Goal: Task Accomplishment & Management: Use online tool/utility

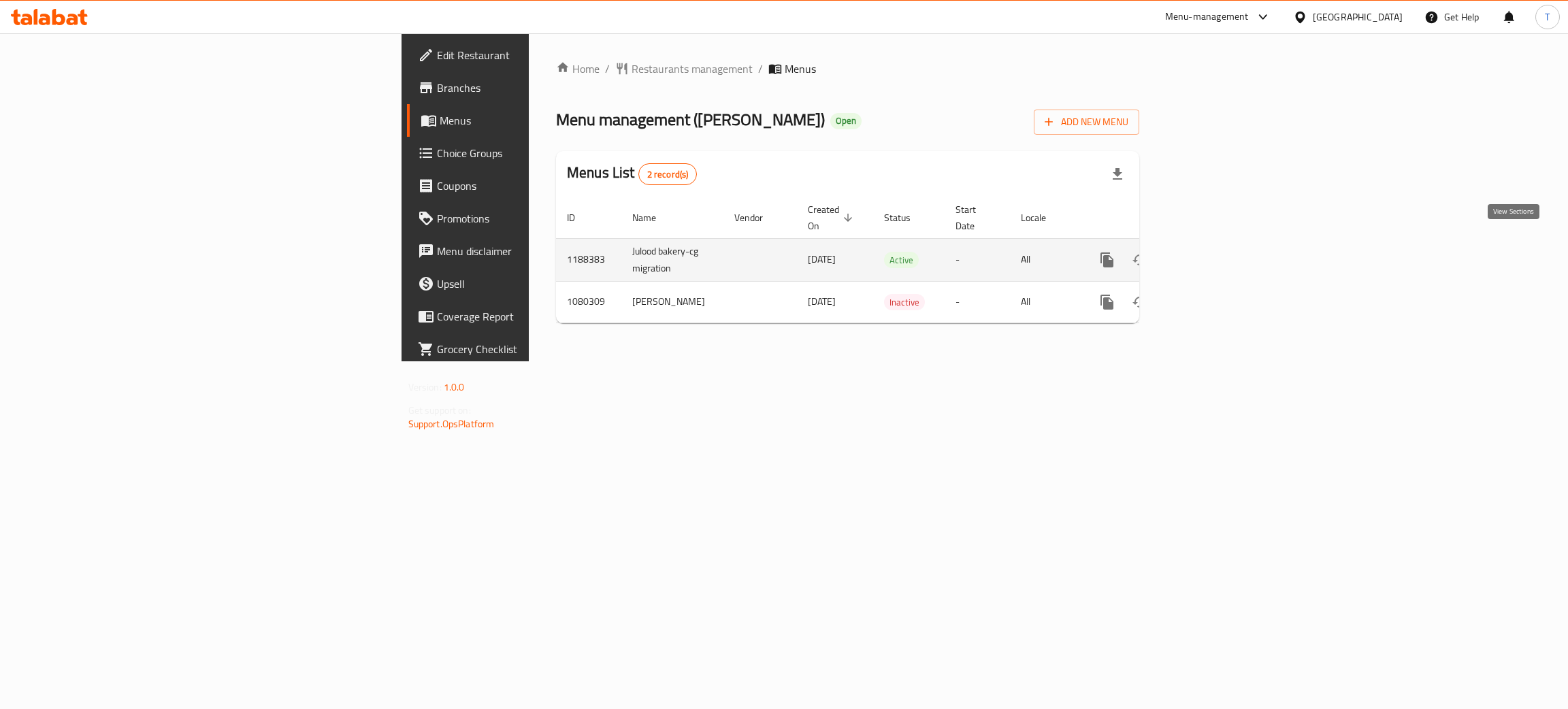
click at [1221, 251] on link "enhanced table" at bounding box center [1205, 260] width 32 height 32
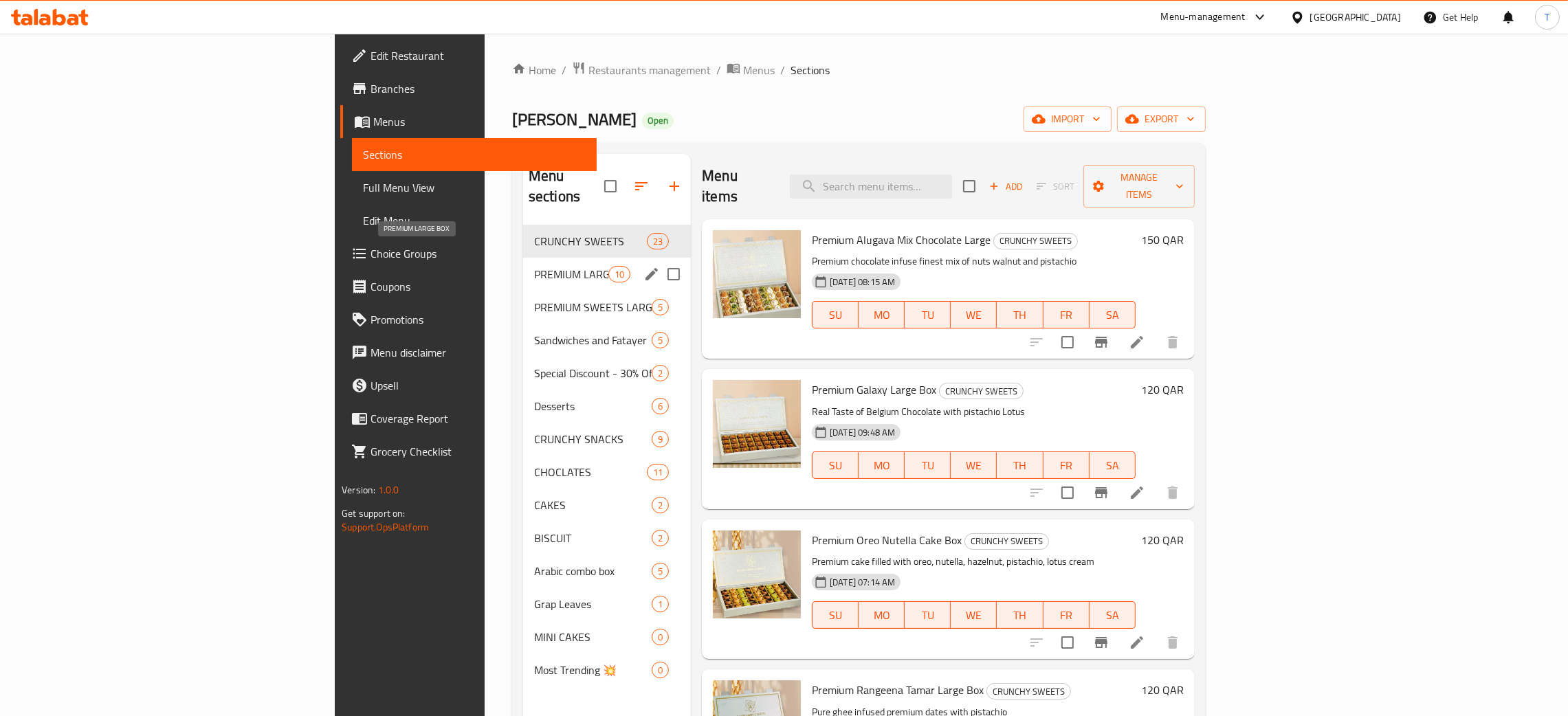
click at [534, 266] on span "PREMIUM LARGE BOX" at bounding box center [571, 274] width 74 height 16
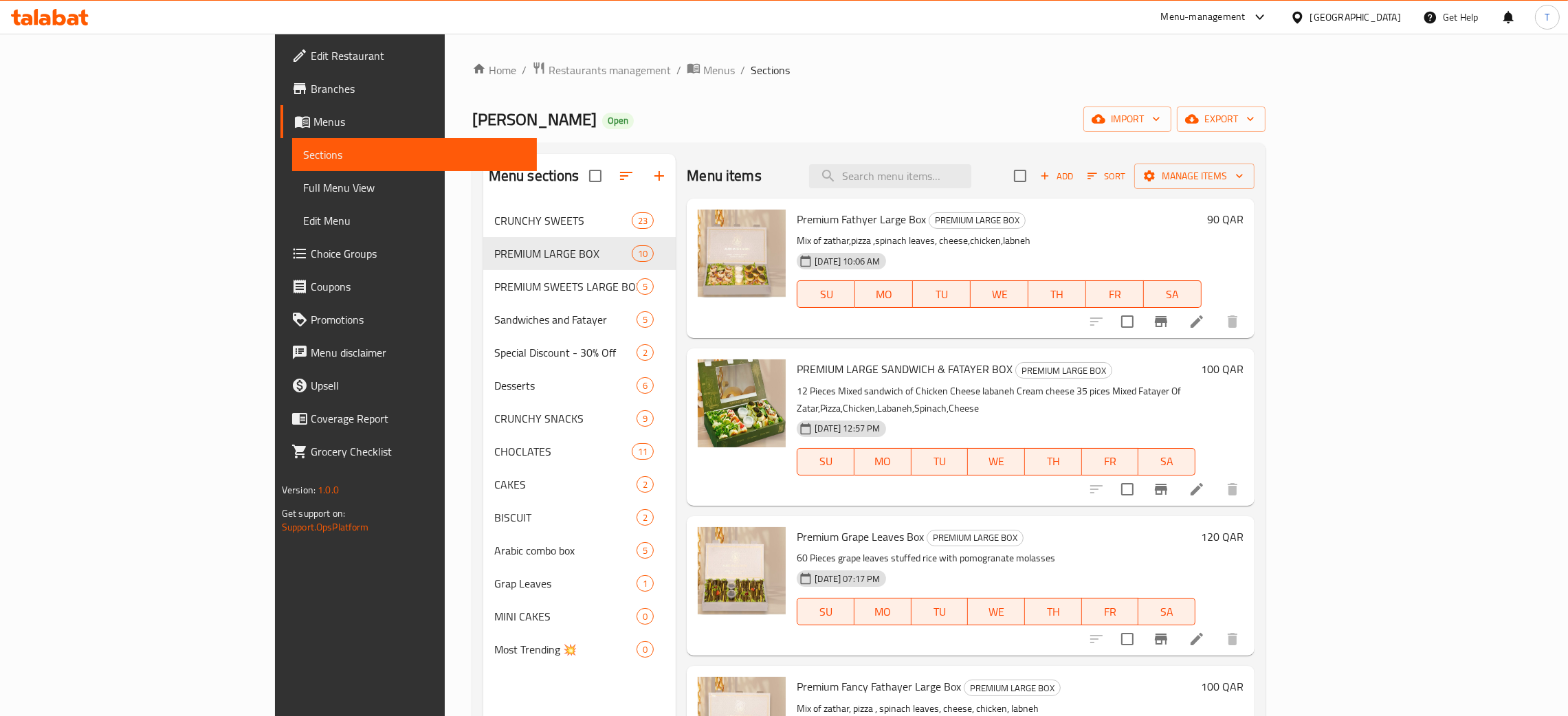
click at [984, 162] on div "Menu items Add Sort Manage items" at bounding box center [971, 176] width 568 height 44
click at [971, 185] on input "search" at bounding box center [890, 176] width 163 height 25
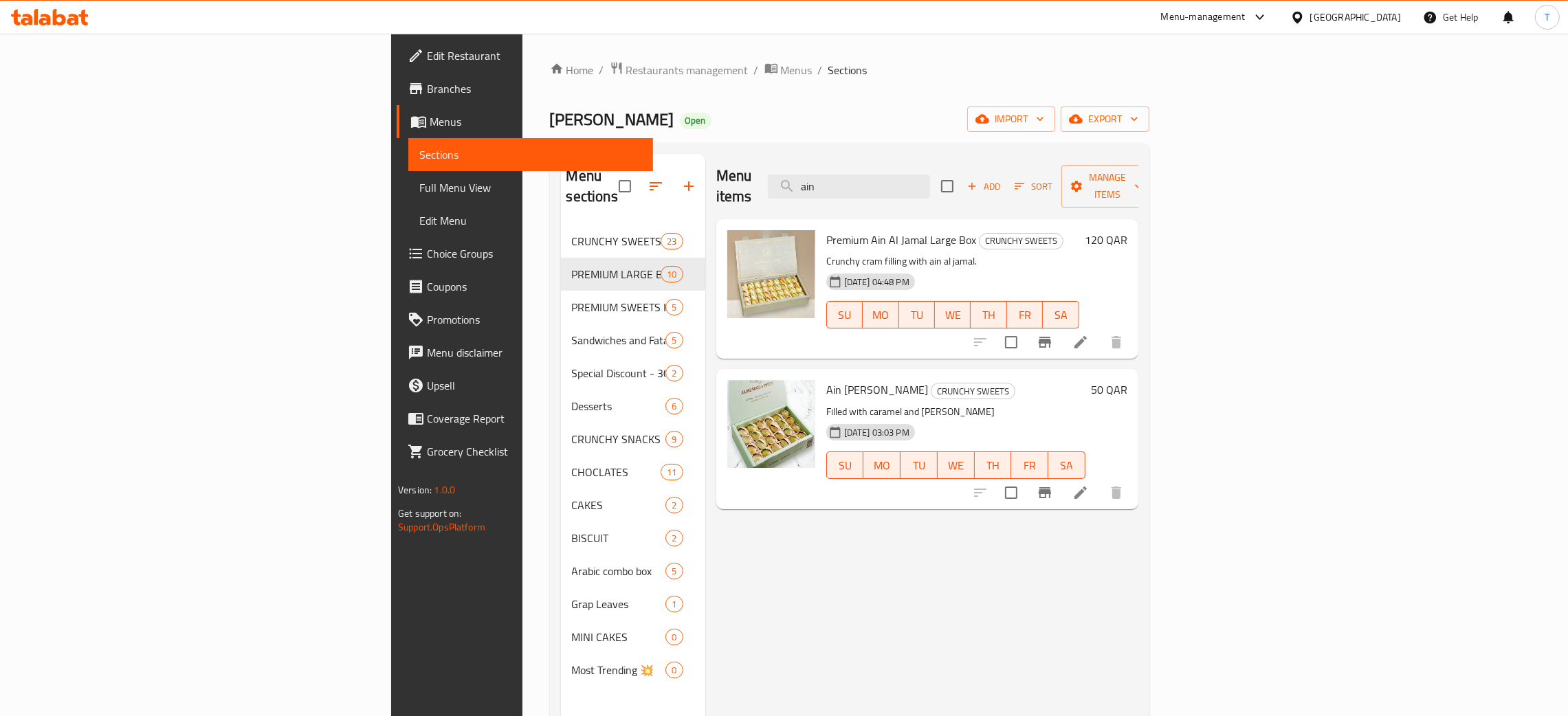
type input "ain"
click at [1149, 114] on div "Julood bakery Open import export" at bounding box center [850, 119] width 599 height 25
click at [1044, 117] on span "import" at bounding box center [1011, 119] width 66 height 17
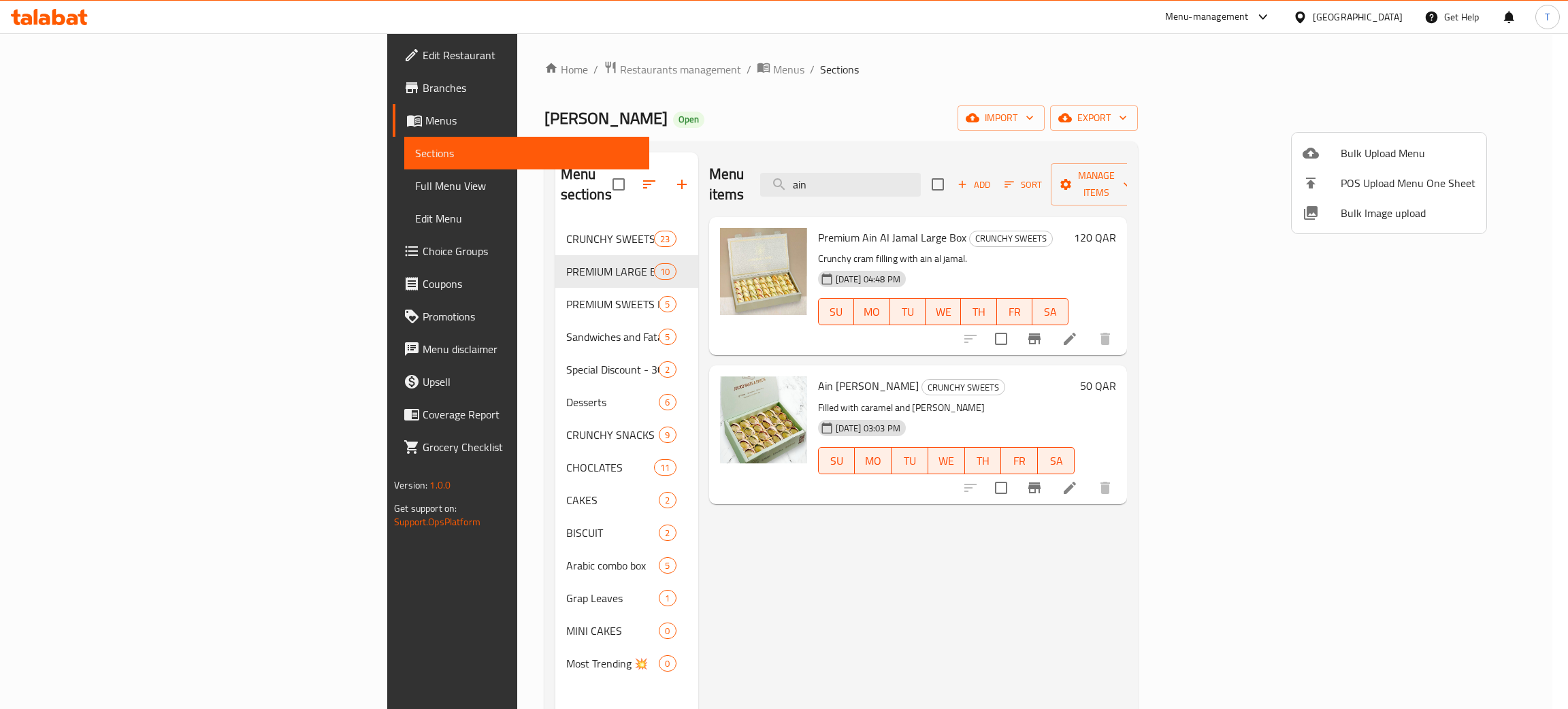
click at [1414, 220] on span "Bulk Image upload" at bounding box center [1408, 213] width 135 height 16
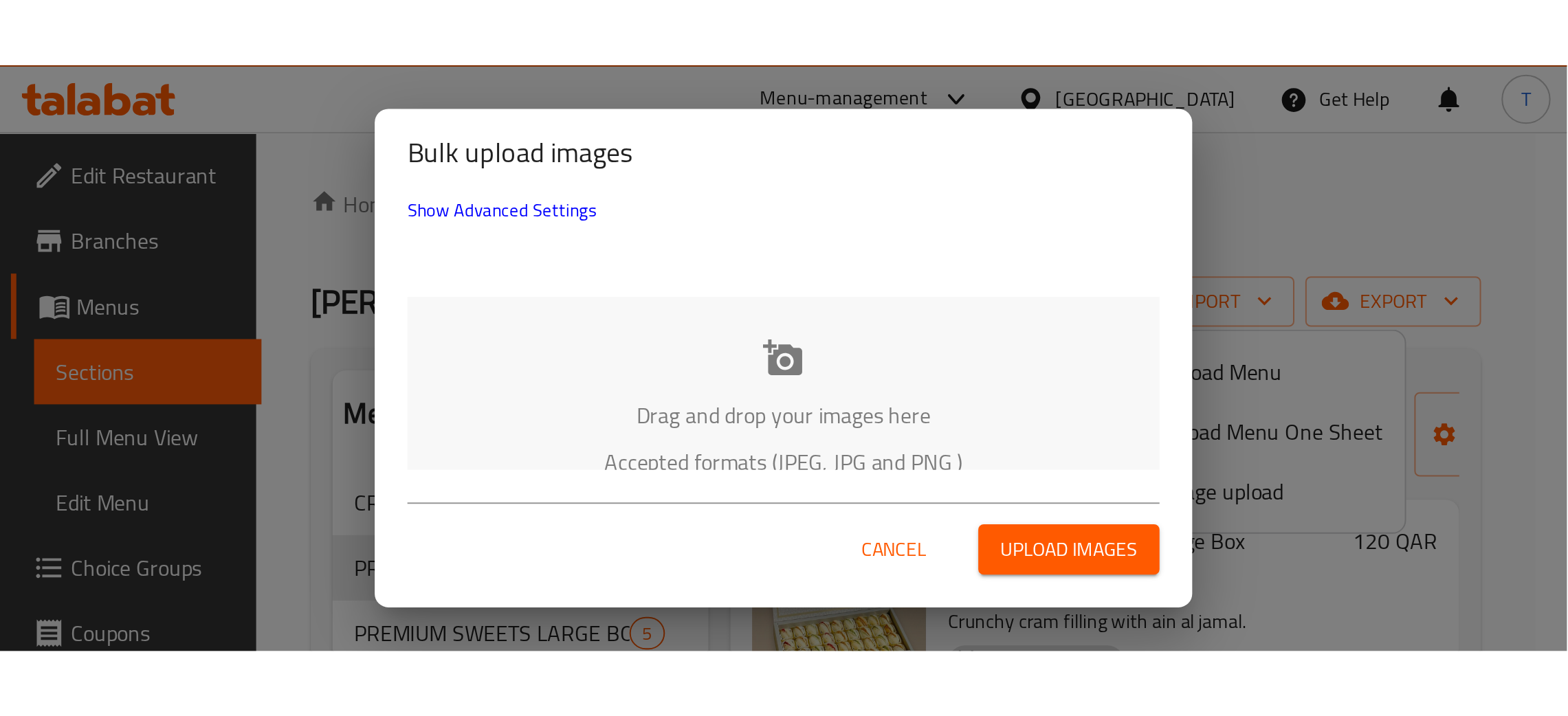
scroll to position [101, 0]
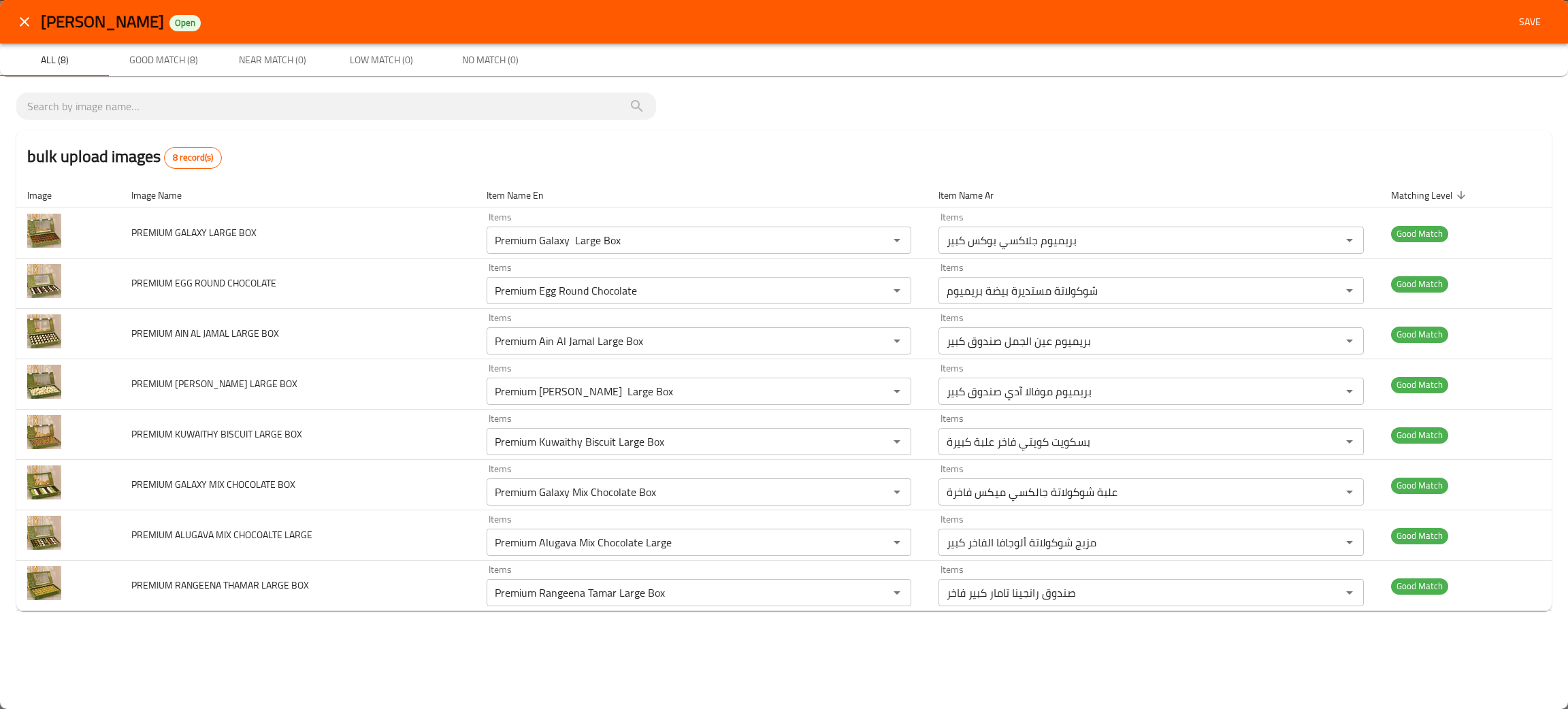
click at [1532, 30] on span "Save" at bounding box center [1529, 22] width 32 height 17
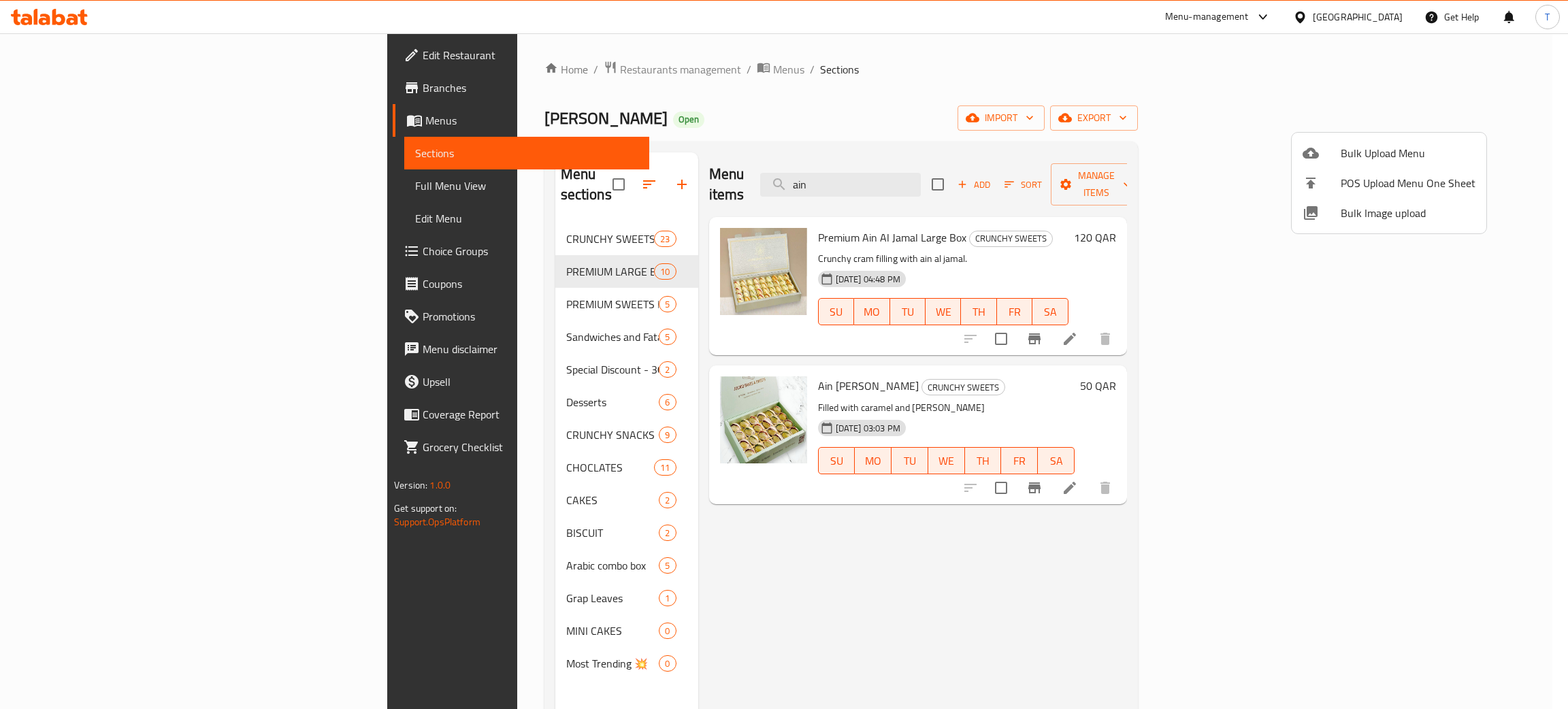
click at [386, 75] on div at bounding box center [784, 354] width 1568 height 709
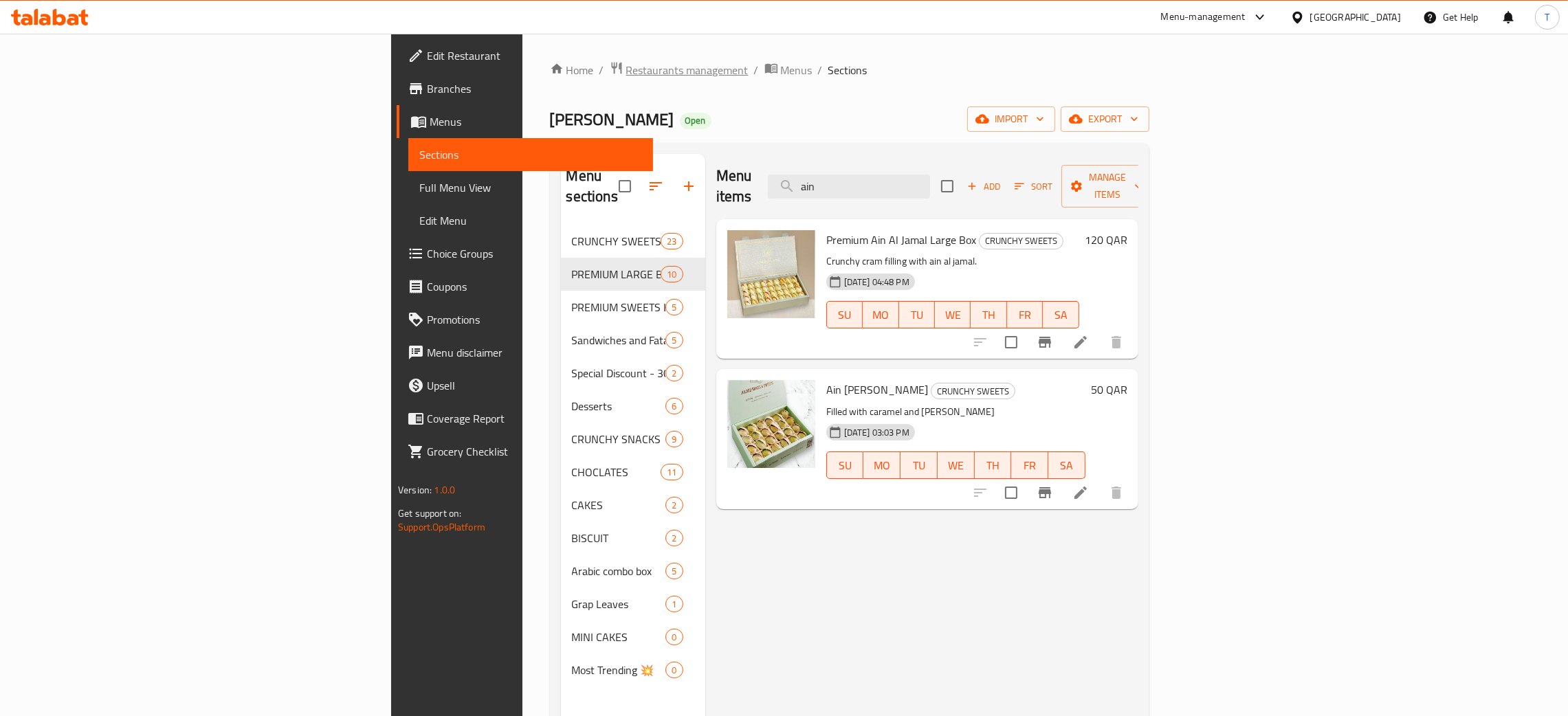
click at [626, 75] on span "Restaurants management" at bounding box center [687, 70] width 123 height 16
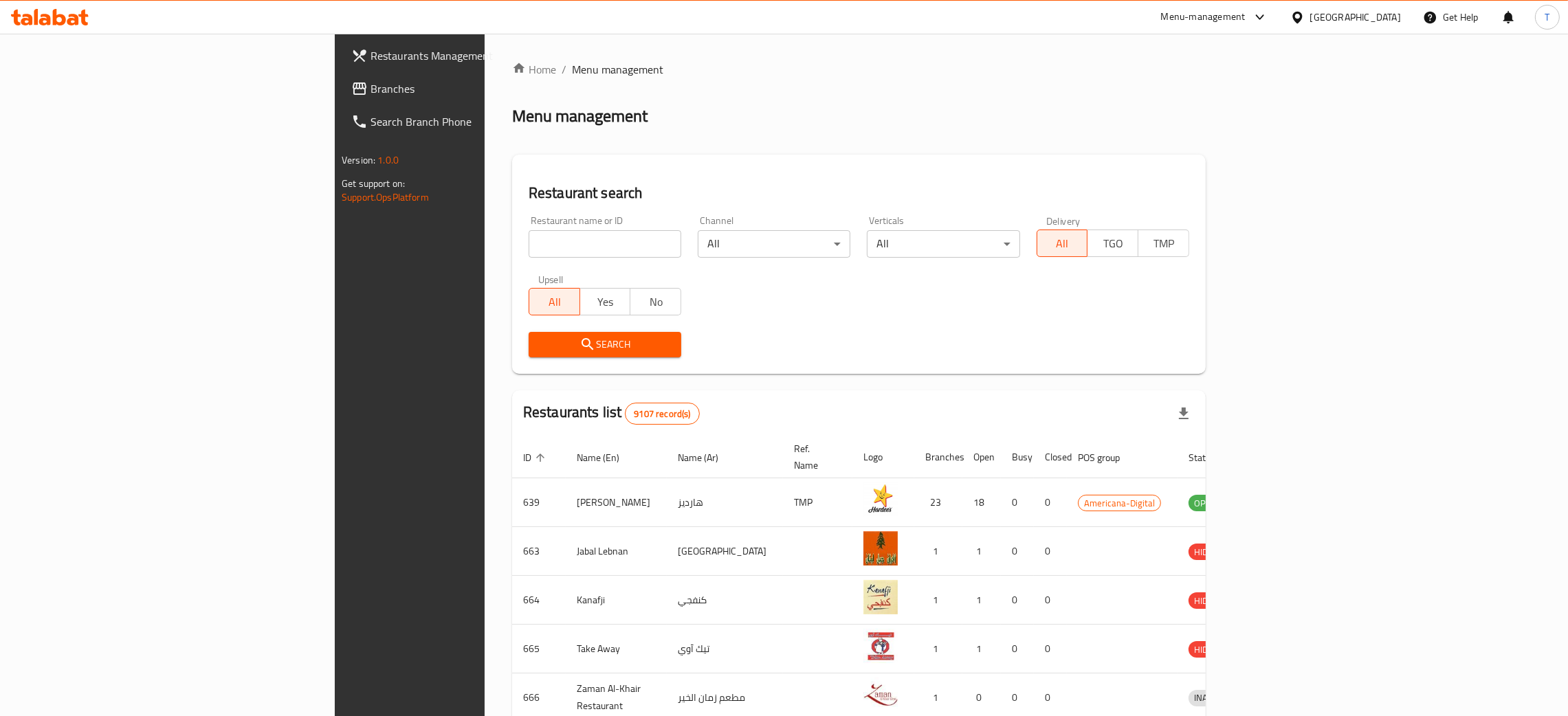
click at [528, 242] on input "search" at bounding box center [605, 244] width 153 height 27
type input "juicy"
click button "Search" at bounding box center [605, 345] width 153 height 25
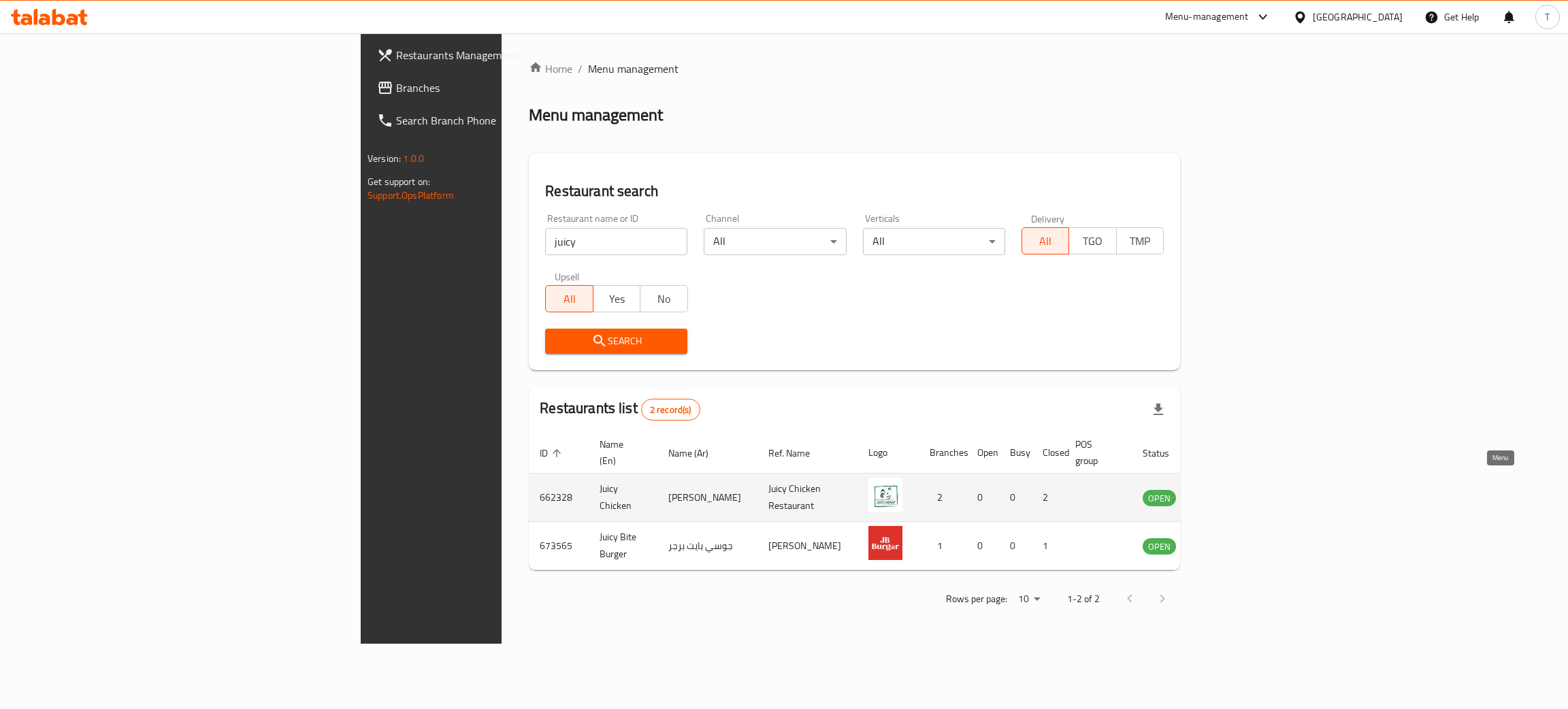
click at [1230, 489] on icon "enhanced table" at bounding box center [1222, 497] width 16 height 16
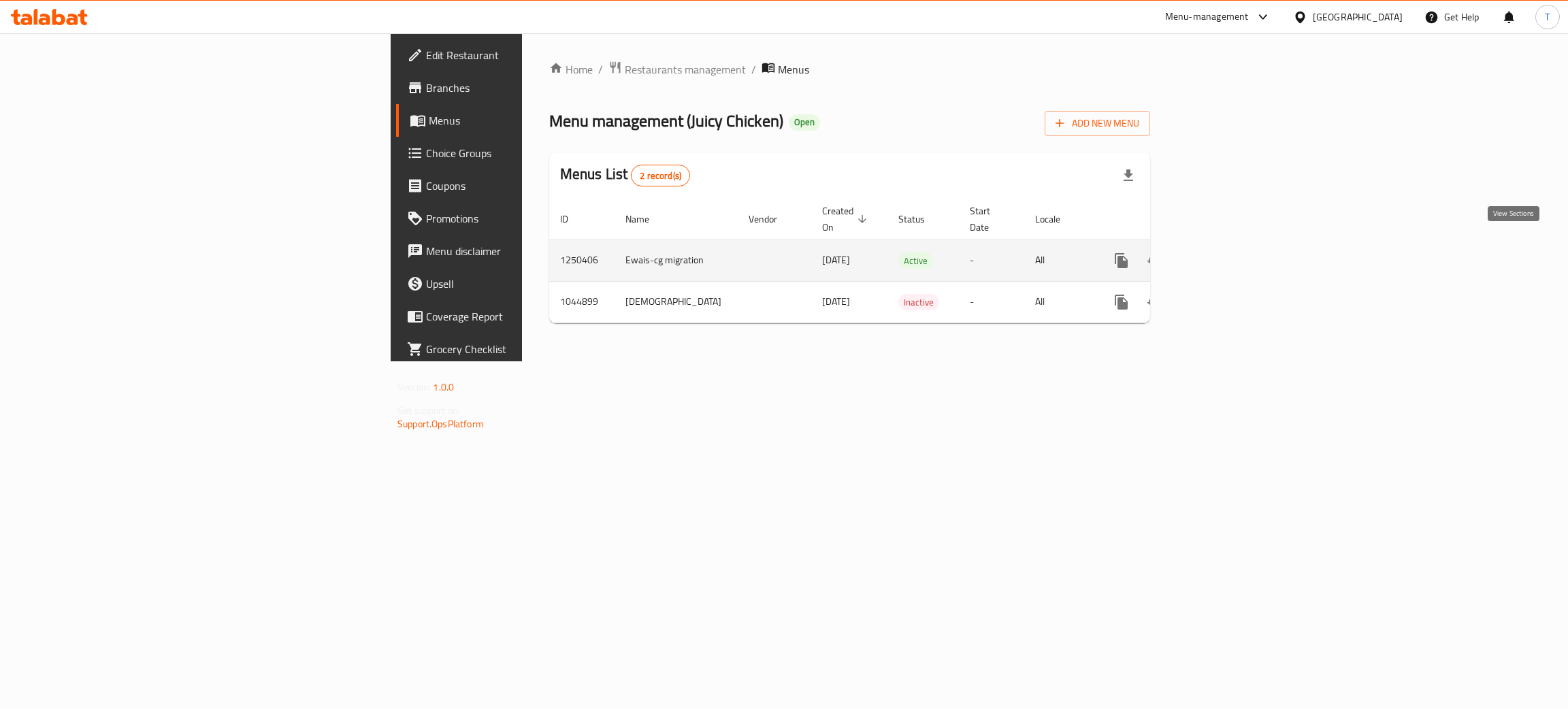
click at [1227, 254] on icon "enhanced table" at bounding box center [1219, 261] width 16 height 16
